Goal: Navigation & Orientation: Find specific page/section

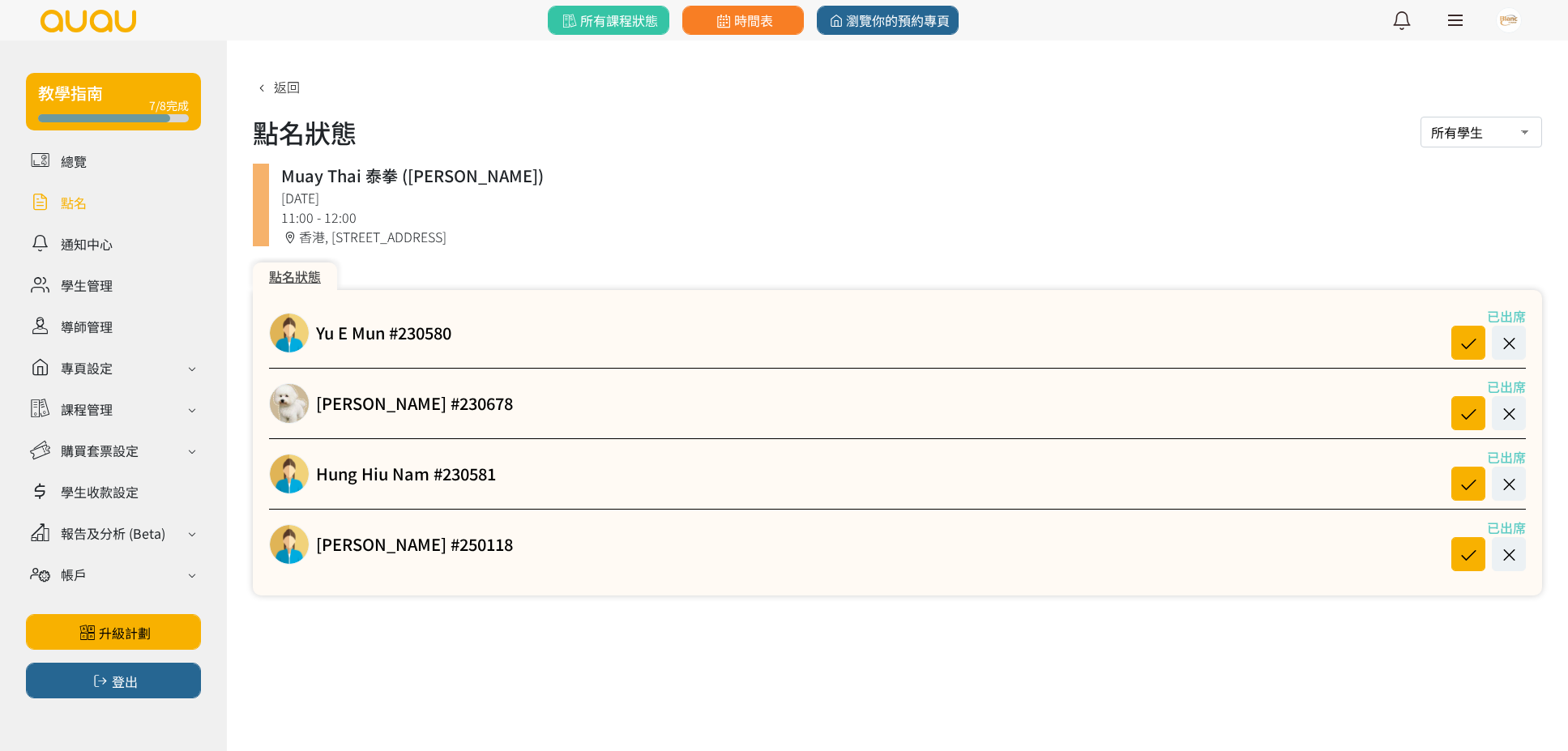
click at [72, 207] on link at bounding box center [113, 203] width 175 height 29
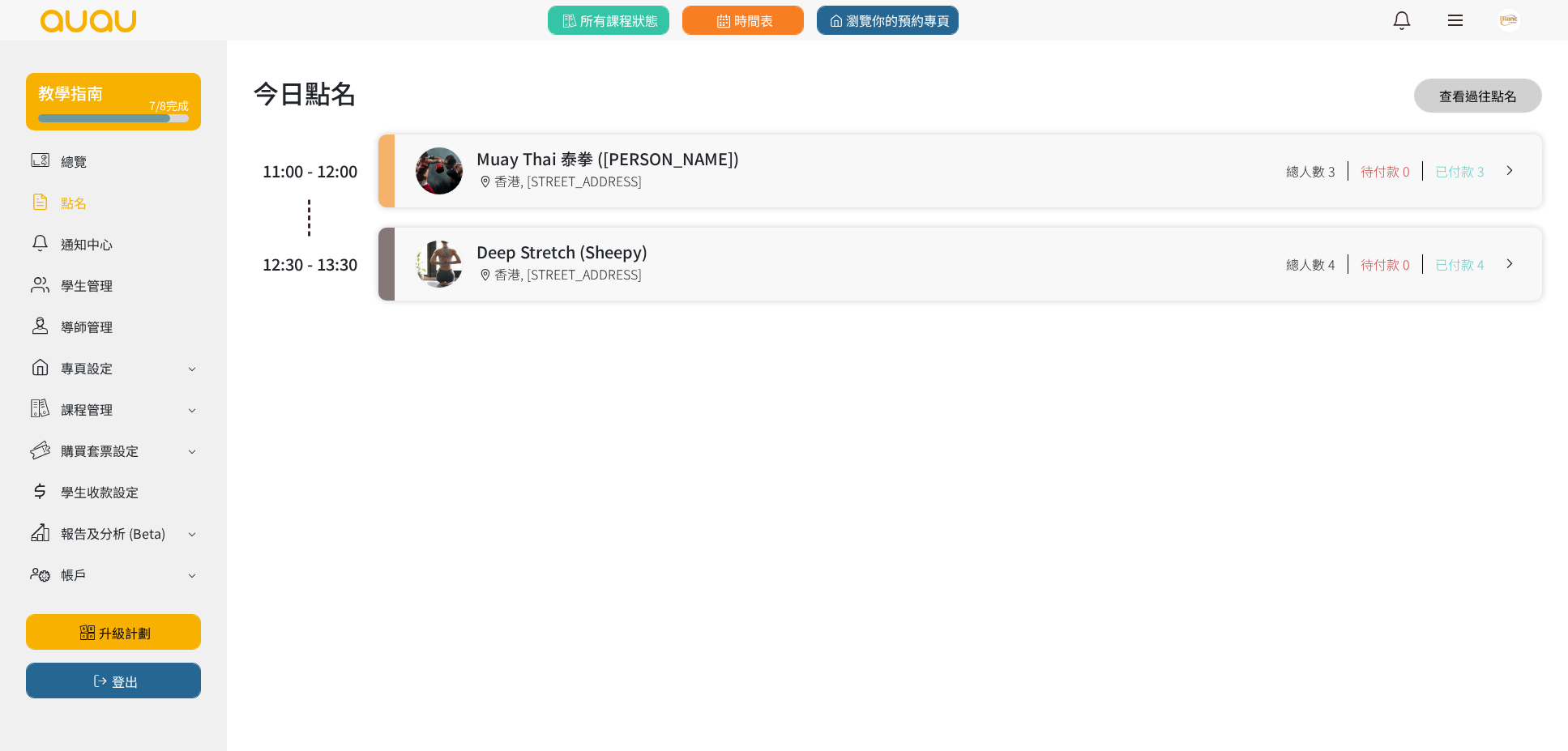
click at [694, 177] on link at bounding box center [968, 170] width 1147 height 73
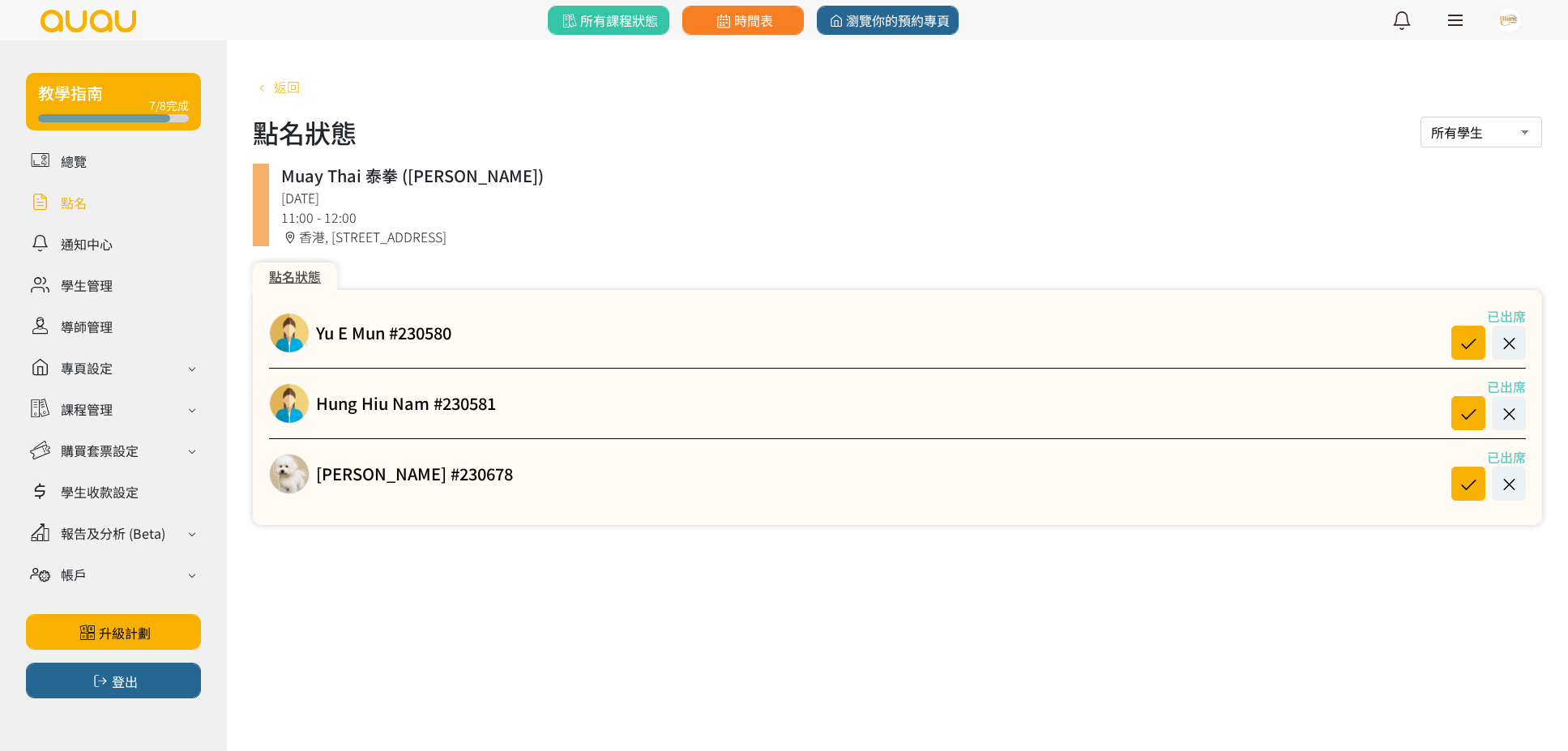
click at [288, 91] on span "返回" at bounding box center [287, 87] width 26 height 20
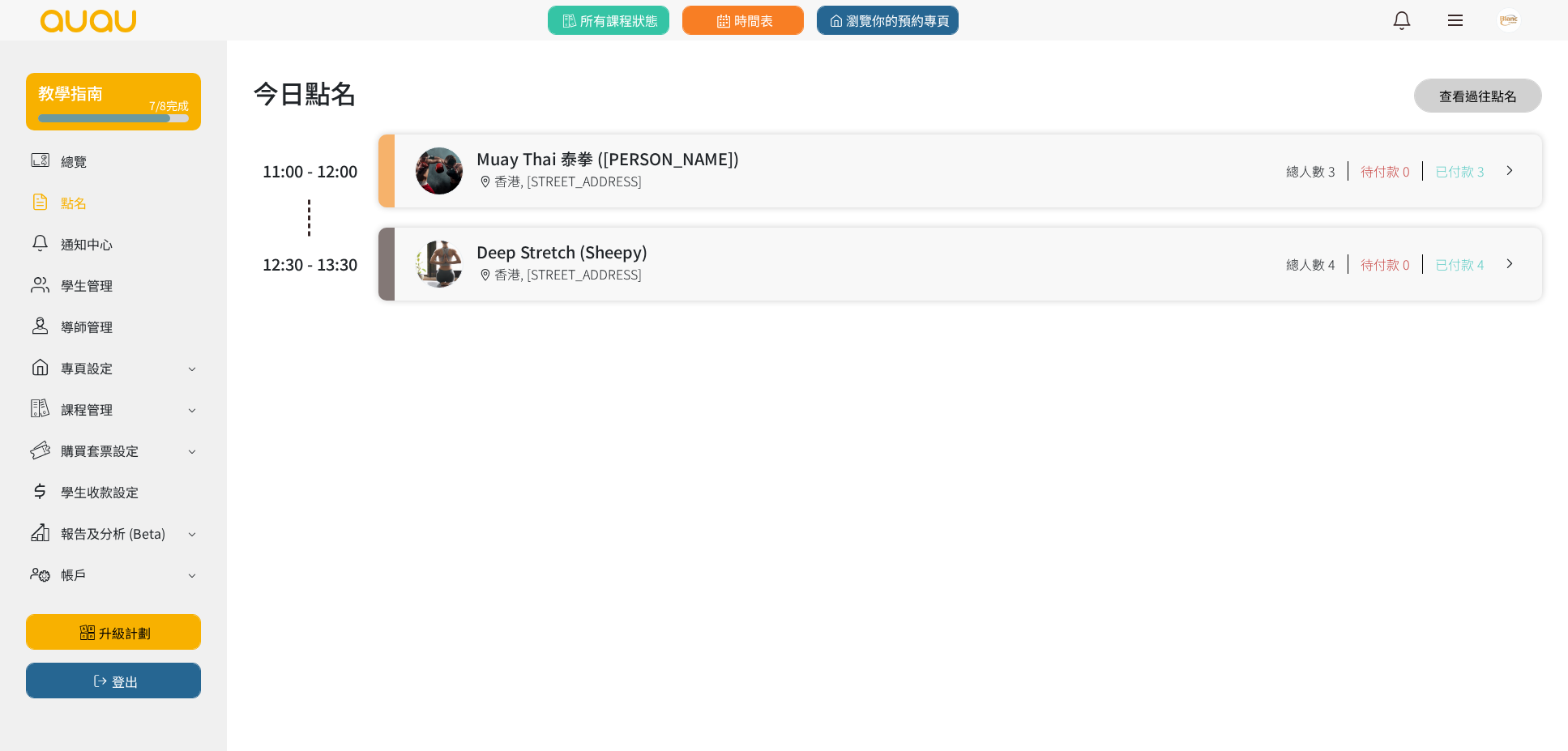
click at [520, 246] on link at bounding box center [968, 263] width 1147 height 73
